Goal: Information Seeking & Learning: Learn about a topic

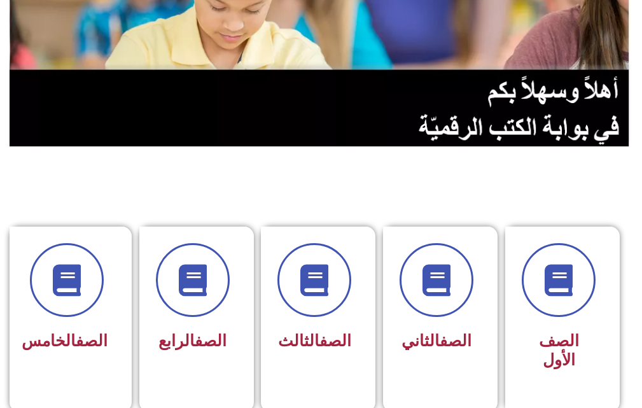
scroll to position [191, 0]
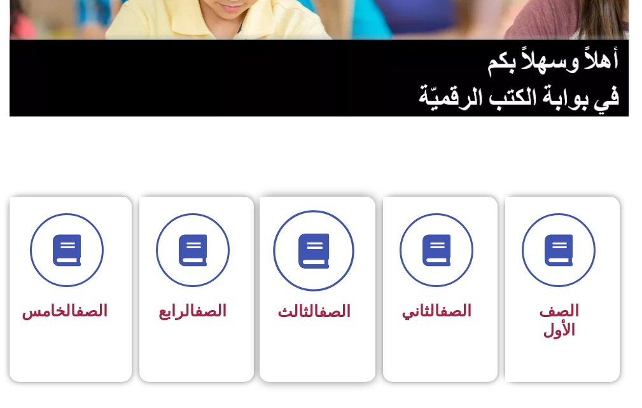
click at [292, 268] on span at bounding box center [313, 250] width 81 height 81
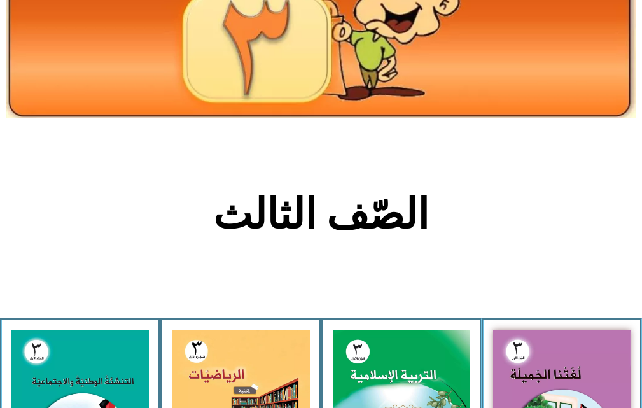
scroll to position [318, 0]
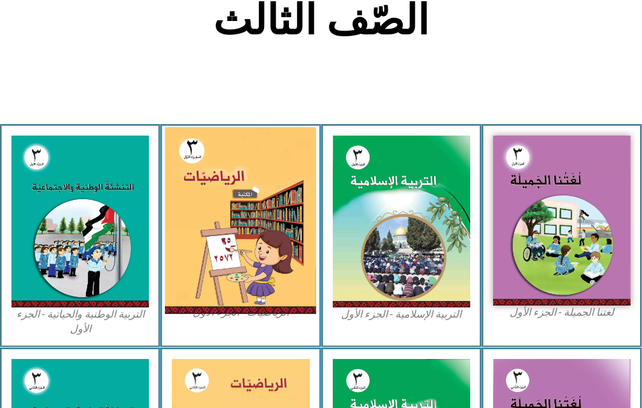
click at [226, 263] on img at bounding box center [240, 220] width 151 height 186
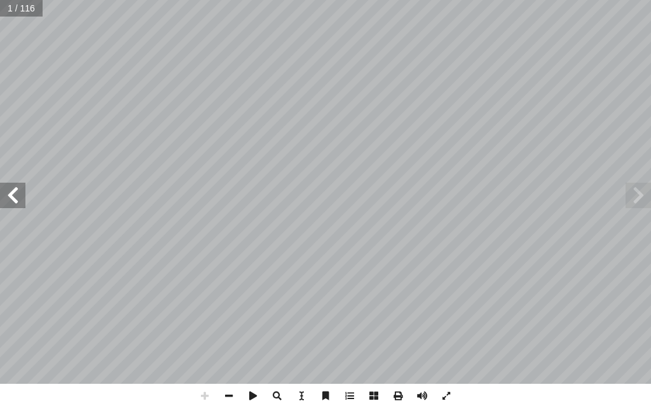
click at [10, 196] on span at bounding box center [12, 194] width 25 height 25
click at [10, 193] on span at bounding box center [12, 194] width 25 height 25
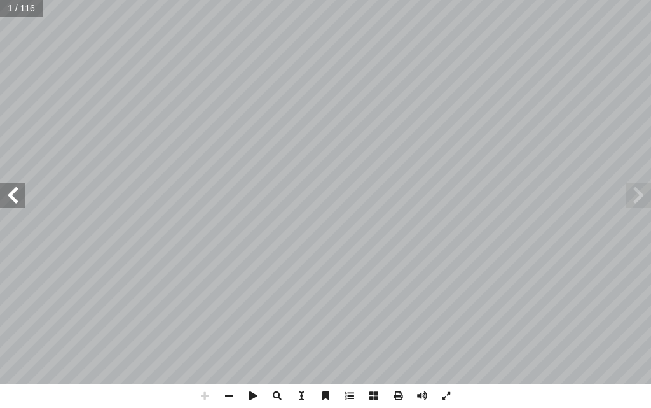
click at [10, 193] on span at bounding box center [12, 194] width 25 height 25
click at [222, 396] on span at bounding box center [229, 395] width 24 height 24
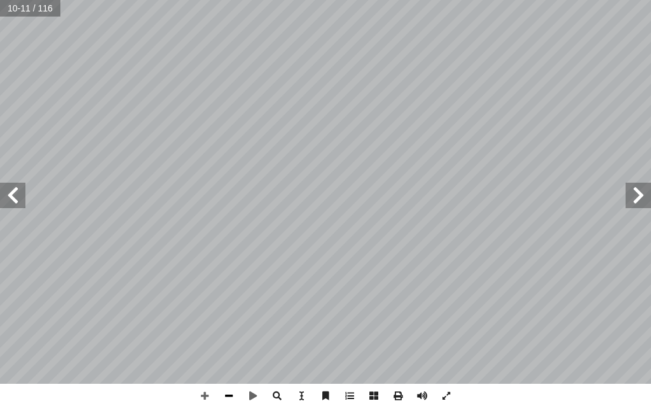
drag, startPoint x: 224, startPoint y: 396, endPoint x: 217, endPoint y: 388, distance: 10.4
click at [224, 396] on span at bounding box center [229, 395] width 24 height 24
click at [15, 202] on span at bounding box center [12, 194] width 25 height 25
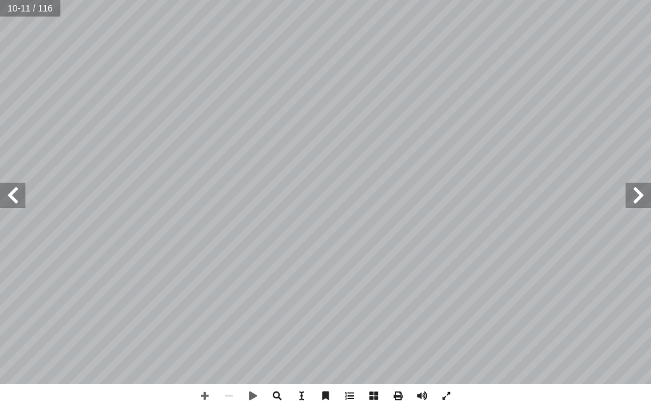
click at [15, 202] on span at bounding box center [12, 194] width 25 height 25
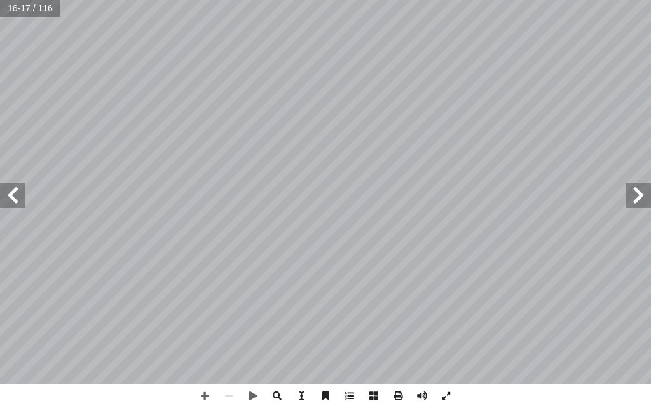
click at [15, 202] on span at bounding box center [12, 194] width 25 height 25
click at [210, 396] on span at bounding box center [205, 395] width 24 height 24
click at [7, 202] on span at bounding box center [12, 194] width 25 height 25
click at [633, 189] on span at bounding box center [638, 194] width 25 height 25
